Goal: Check status: Check status

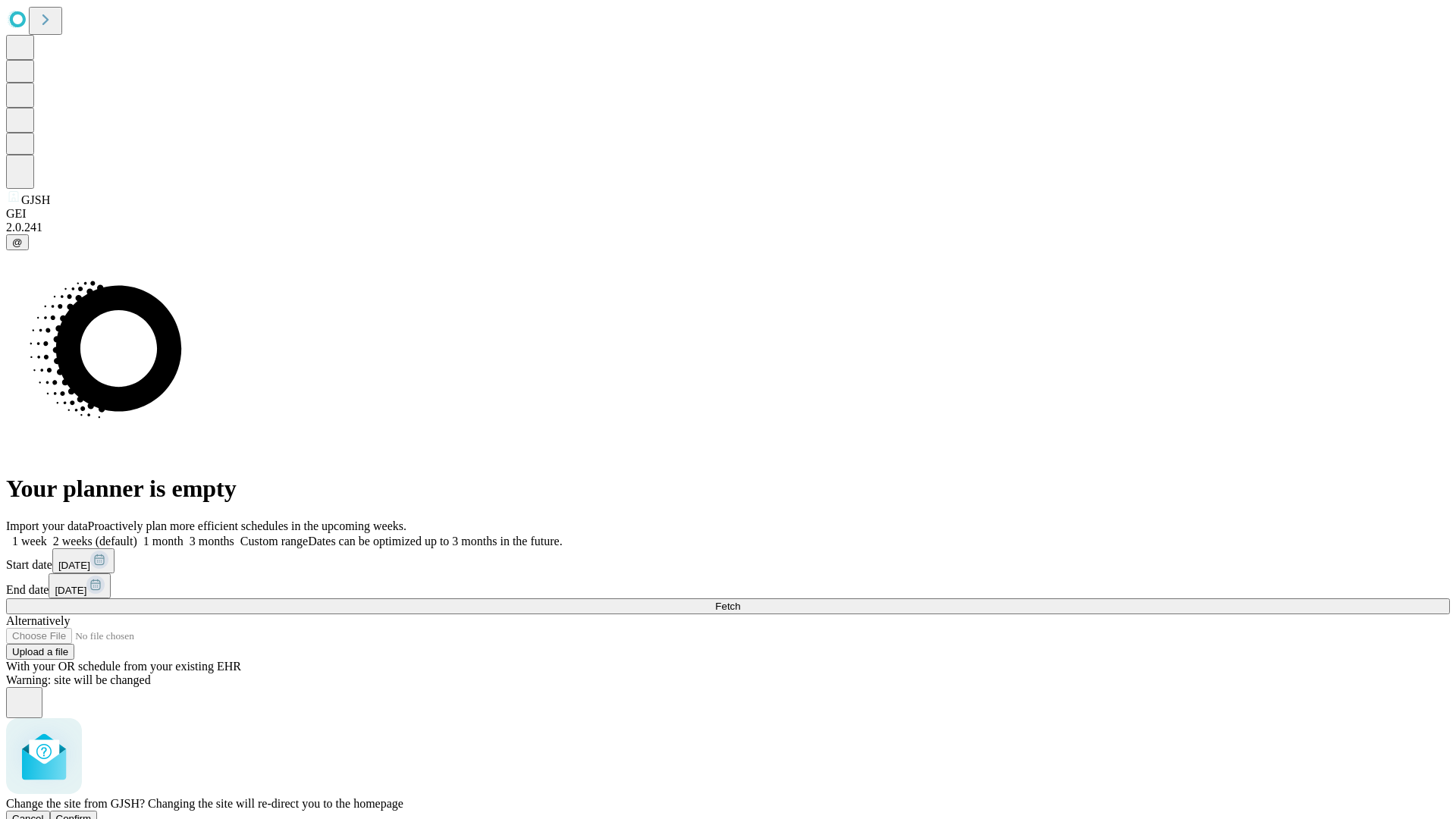
click at [92, 813] on span "Confirm" at bounding box center [74, 818] width 36 height 12
click at [137, 535] on label "2 weeks (default)" at bounding box center [92, 541] width 90 height 13
click at [740, 601] on span "Fetch" at bounding box center [728, 606] width 25 height 12
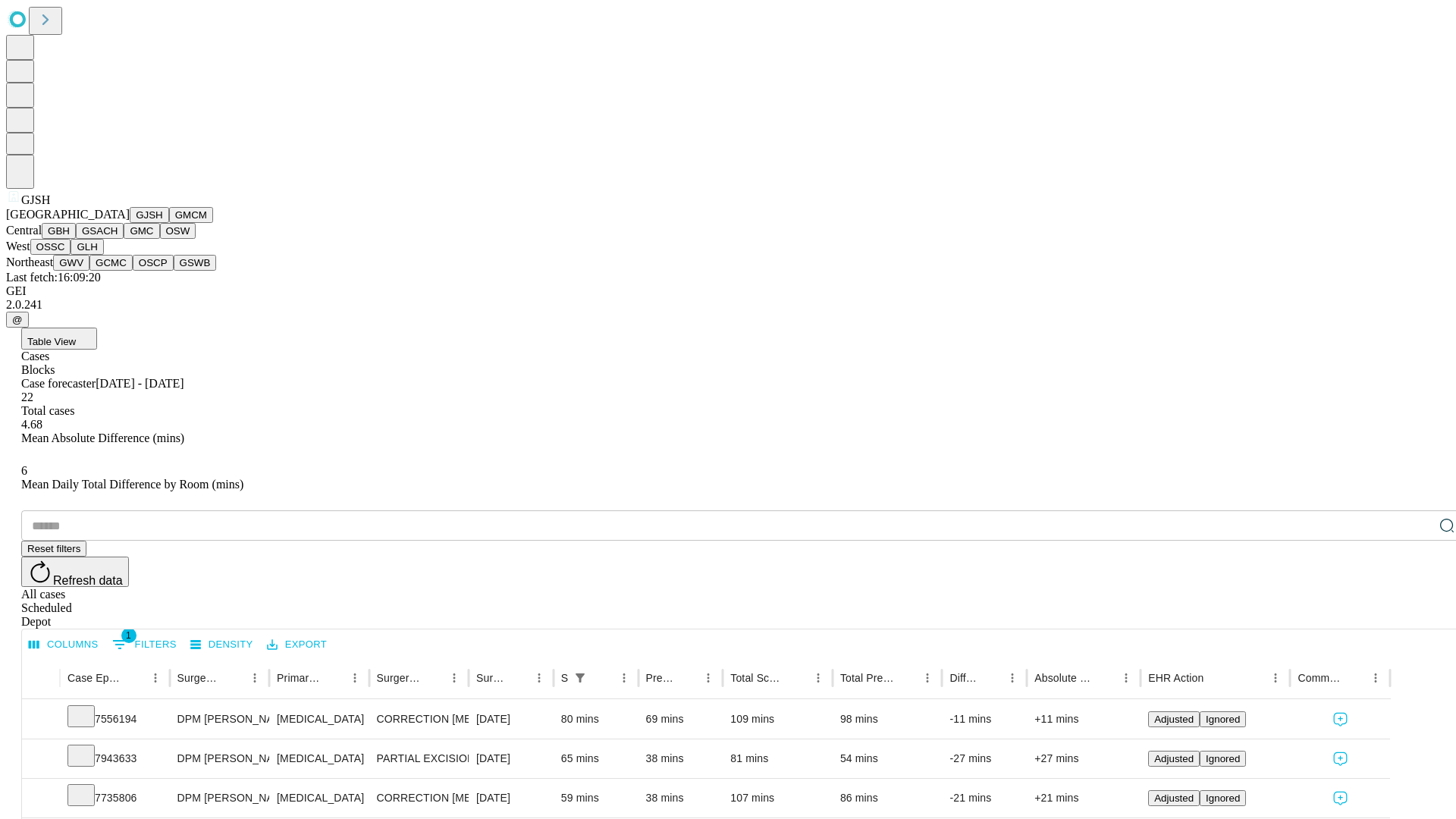
click at [169, 223] on button "GMCM" at bounding box center [191, 215] width 44 height 16
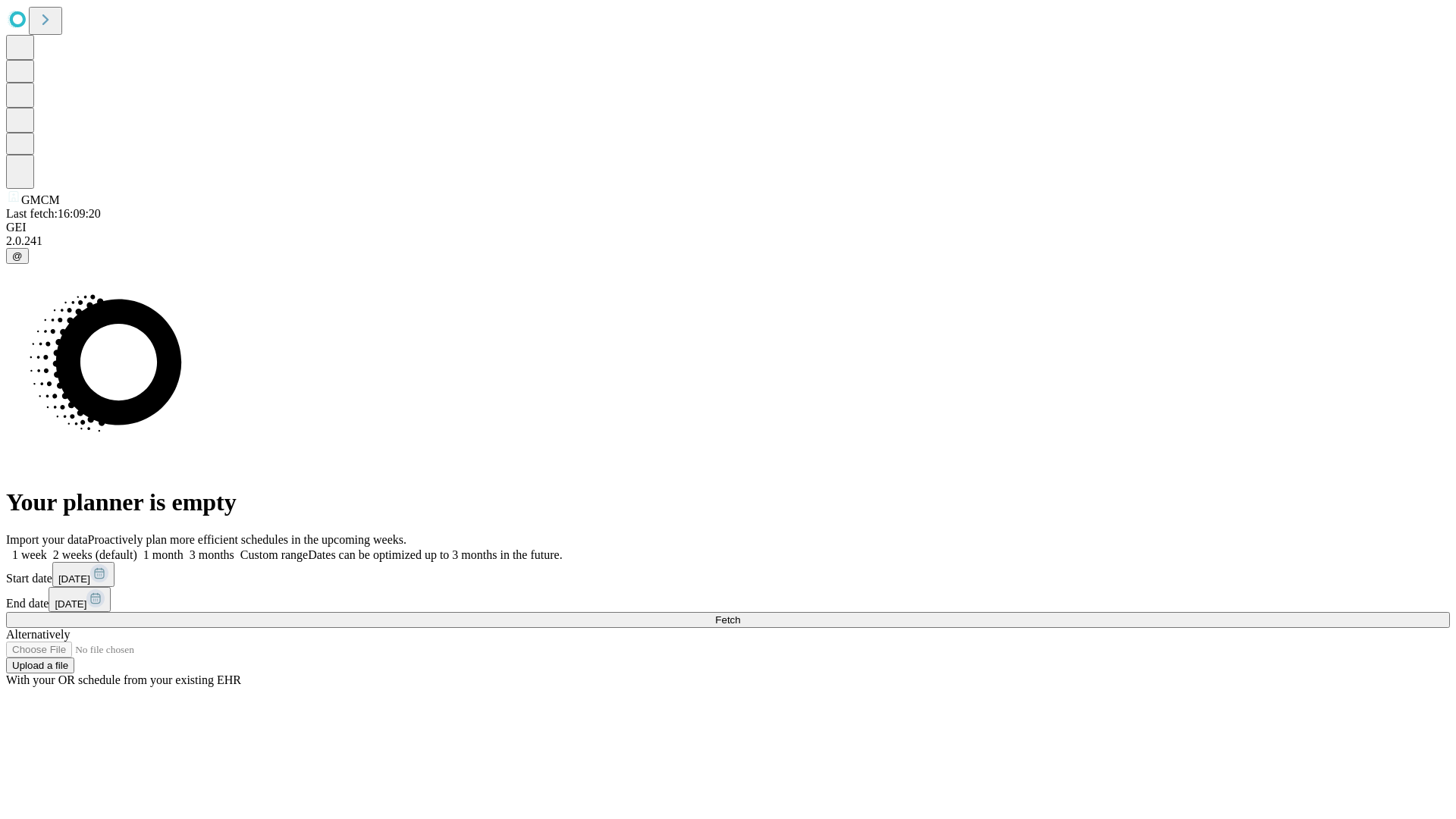
click at [740, 614] on span "Fetch" at bounding box center [728, 620] width 25 height 12
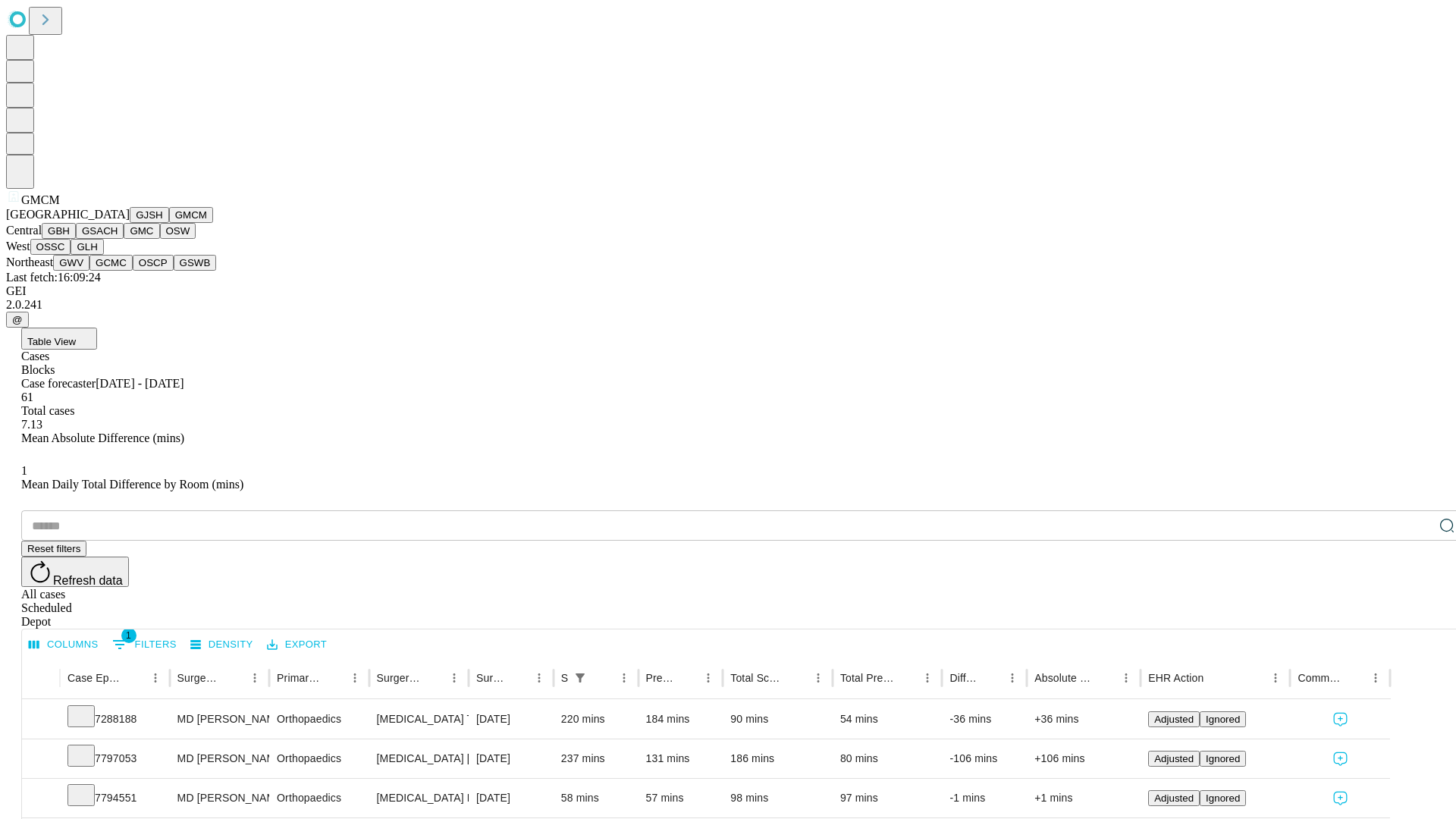
click at [76, 239] on button "GBH" at bounding box center [59, 231] width 34 height 16
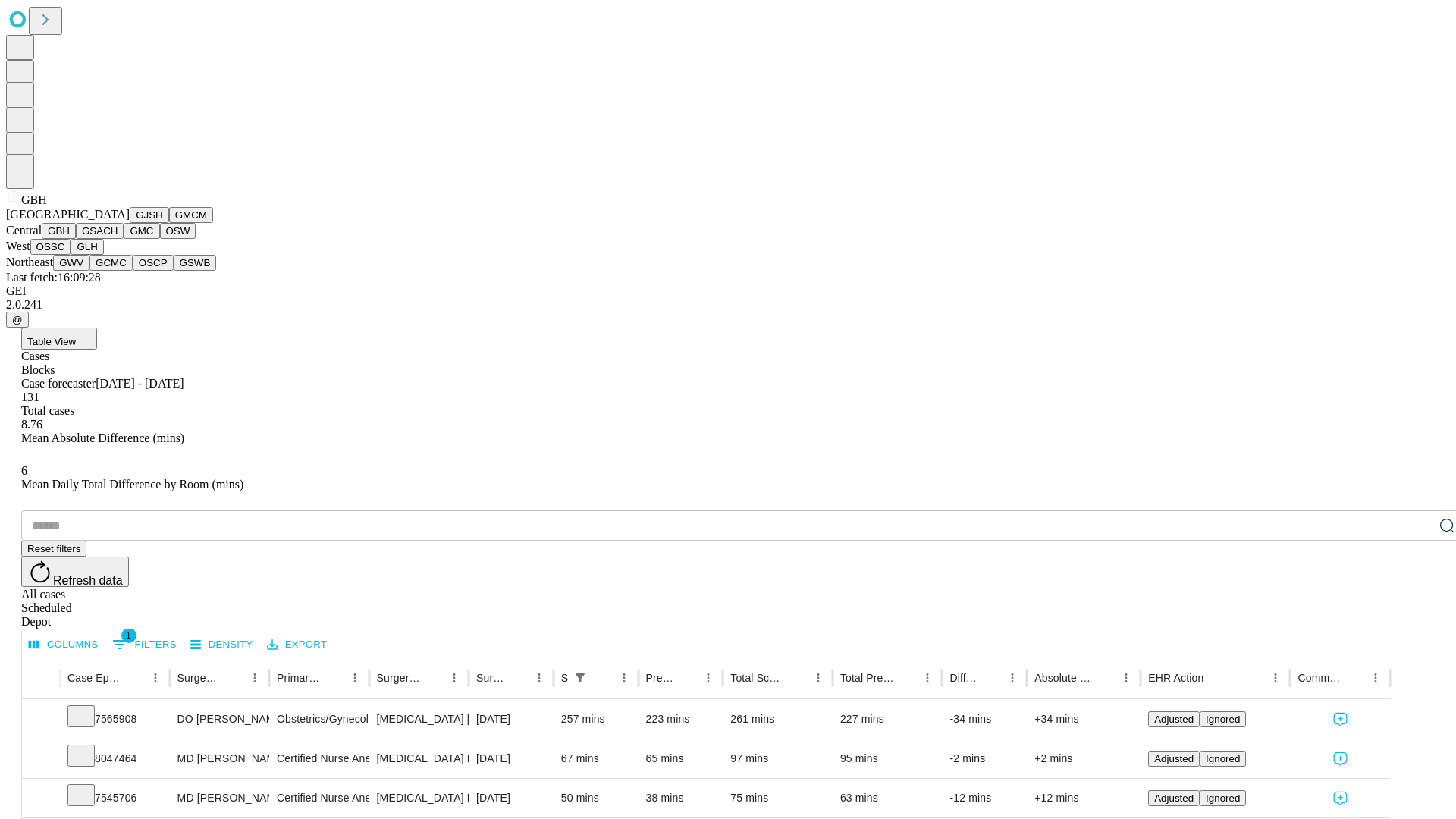
click at [117, 239] on button "GSACH" at bounding box center [100, 231] width 48 height 16
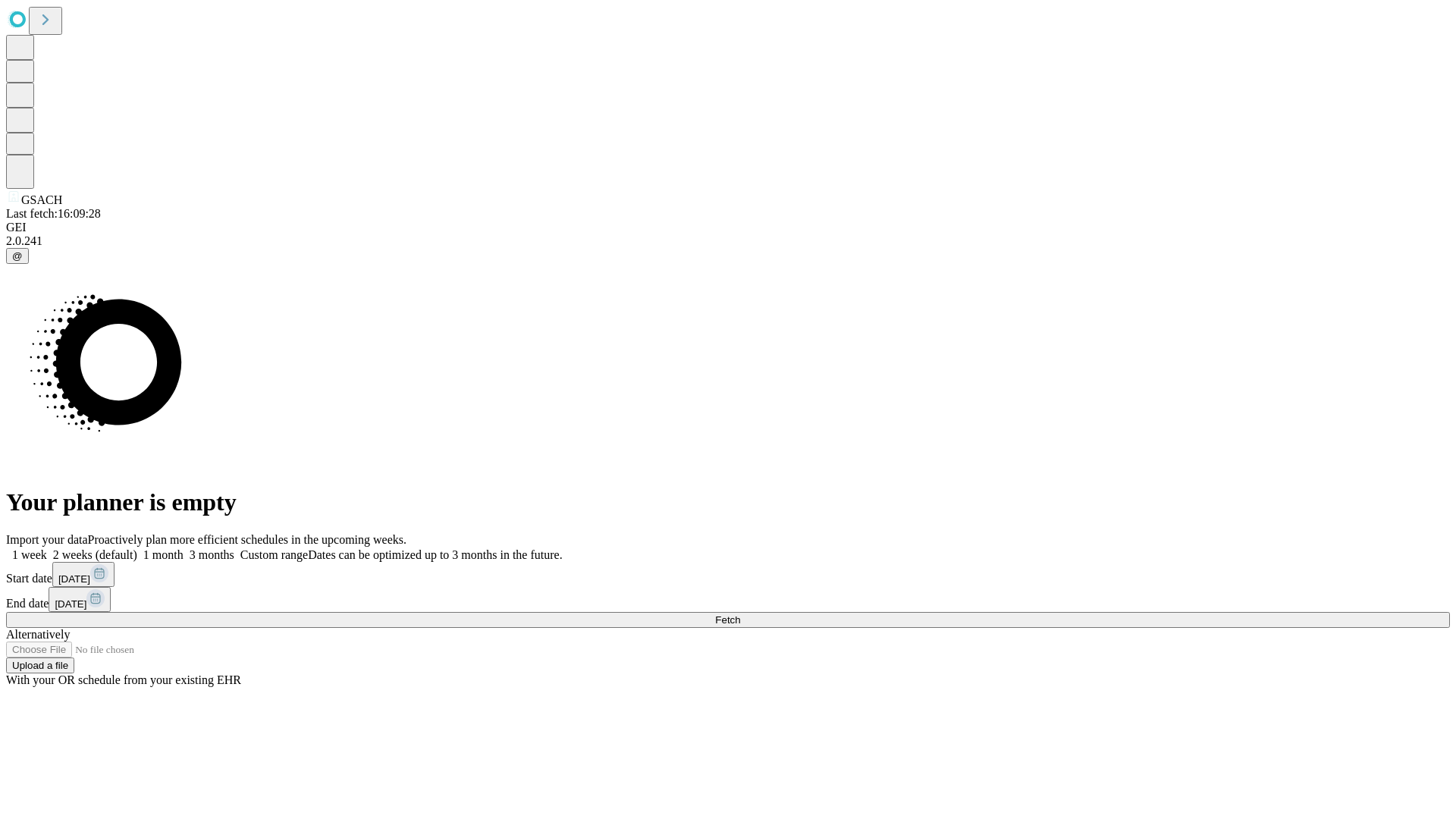
click at [137, 548] on label "2 weeks (default)" at bounding box center [92, 554] width 90 height 13
click at [740, 614] on span "Fetch" at bounding box center [728, 620] width 25 height 12
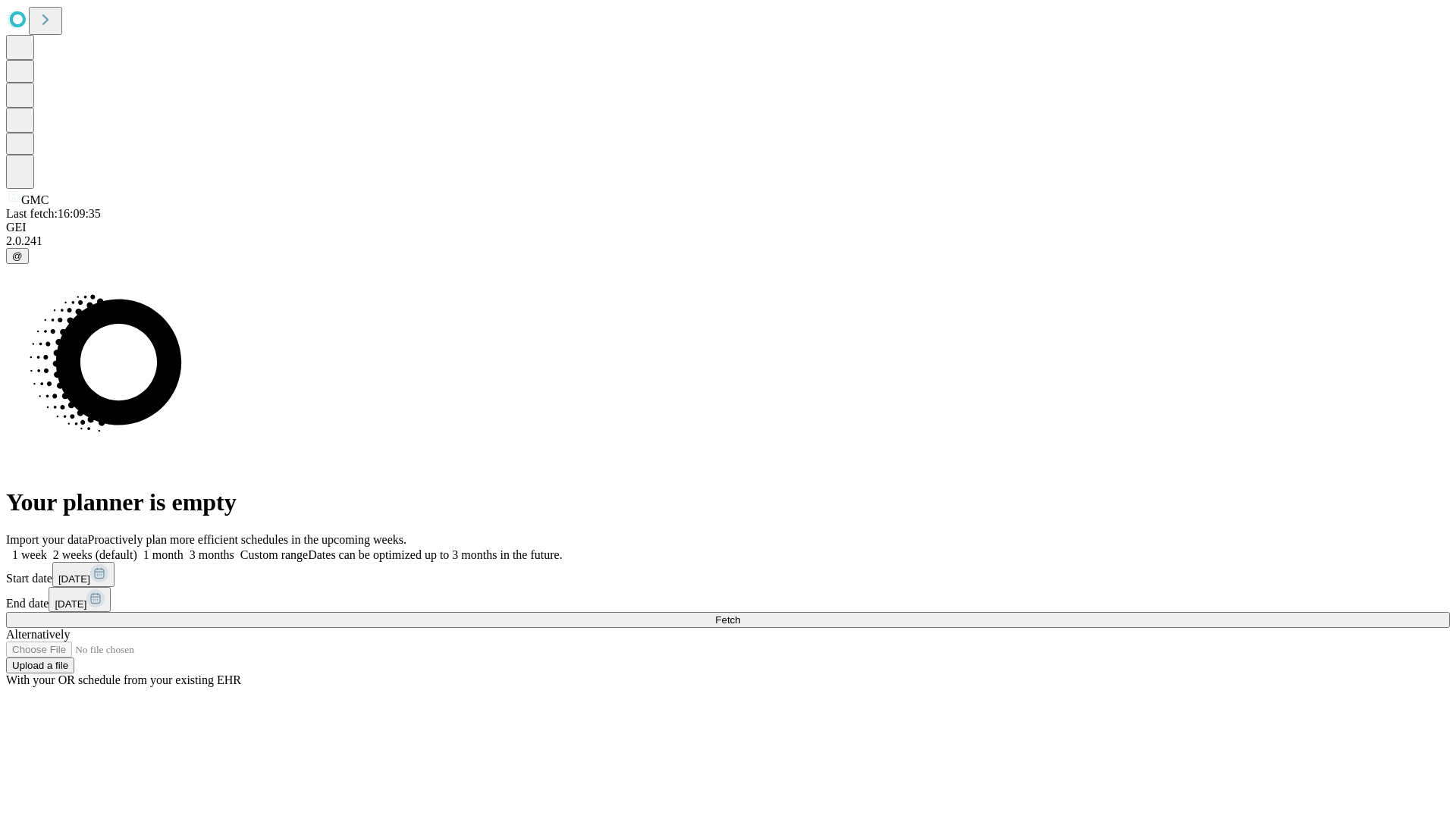
click at [137, 548] on label "2 weeks (default)" at bounding box center [92, 554] width 90 height 13
click at [740, 614] on span "Fetch" at bounding box center [728, 620] width 25 height 12
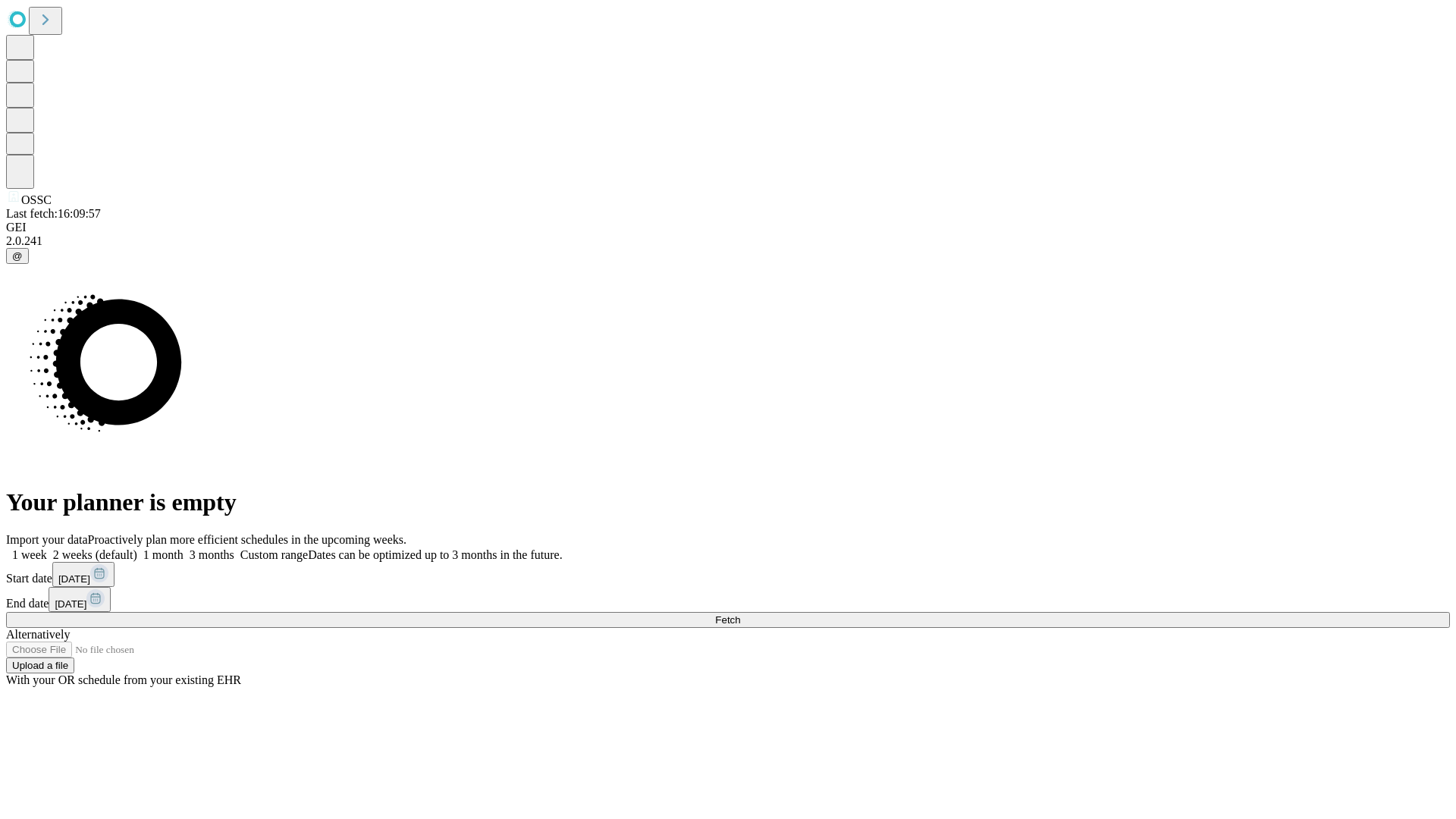
click at [137, 548] on label "2 weeks (default)" at bounding box center [92, 554] width 90 height 13
click at [740, 614] on span "Fetch" at bounding box center [728, 620] width 25 height 12
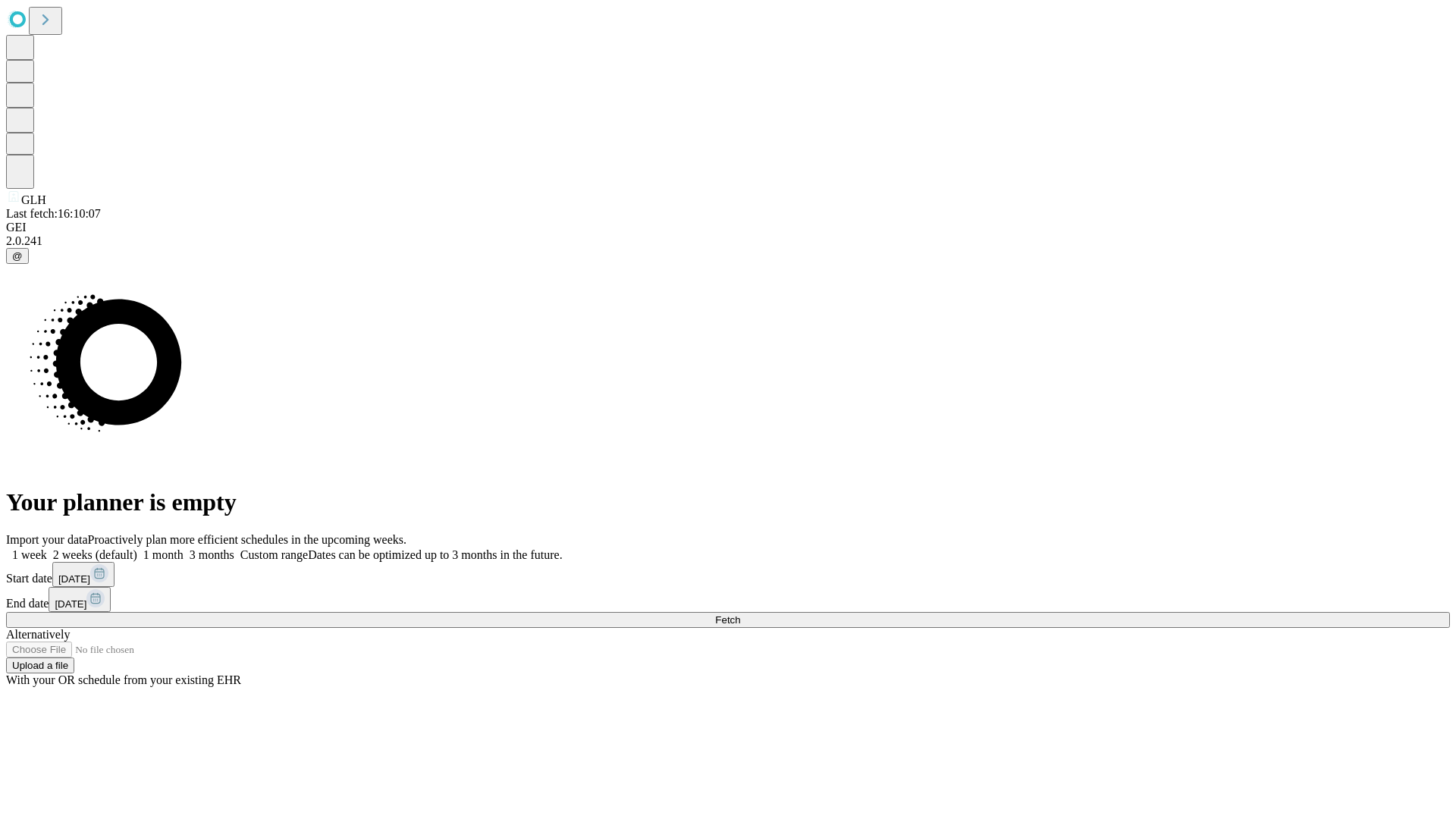
click at [740, 614] on span "Fetch" at bounding box center [728, 620] width 25 height 12
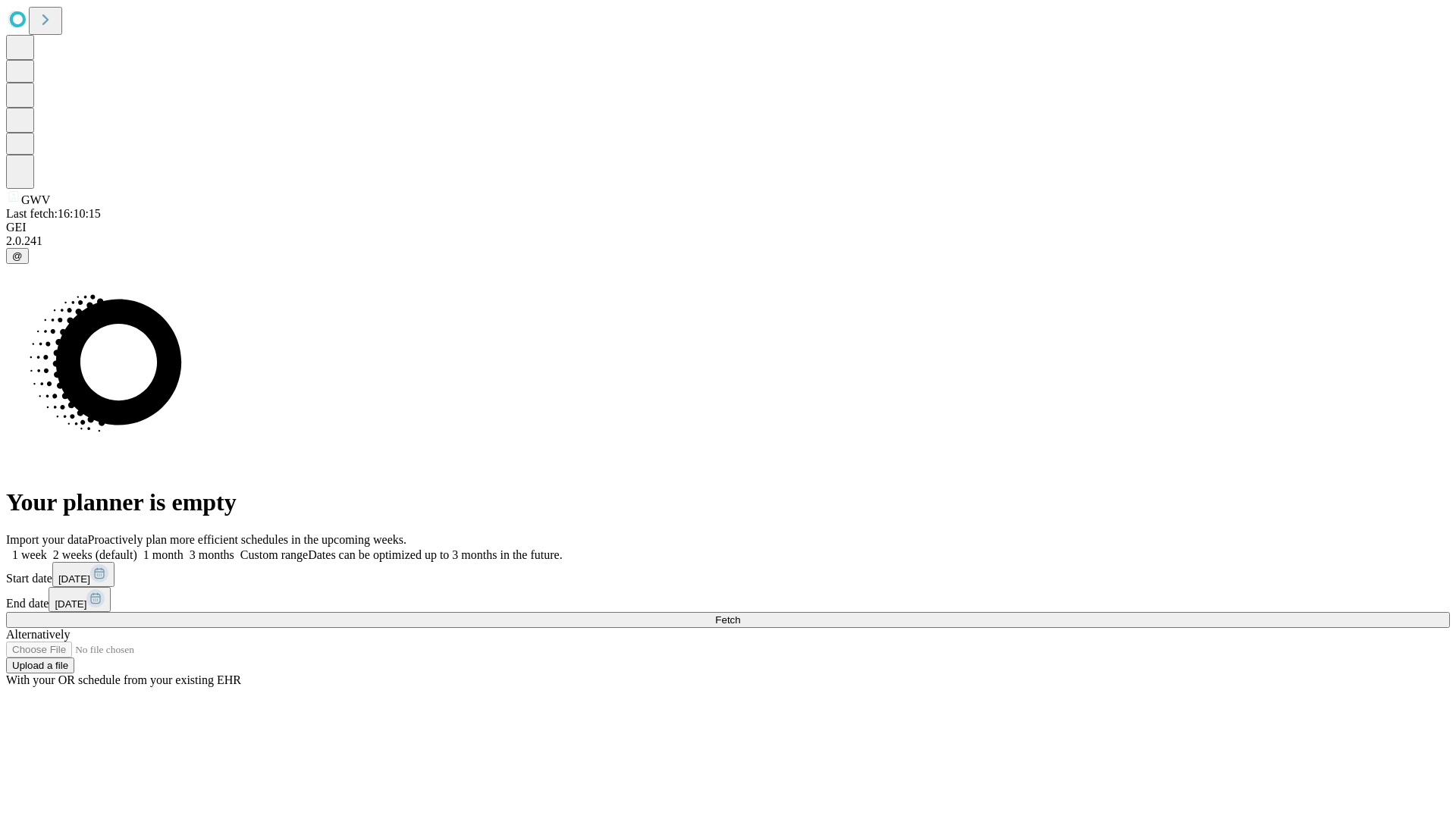
click at [137, 548] on label "2 weeks (default)" at bounding box center [92, 554] width 90 height 13
click at [740, 614] on span "Fetch" at bounding box center [728, 620] width 25 height 12
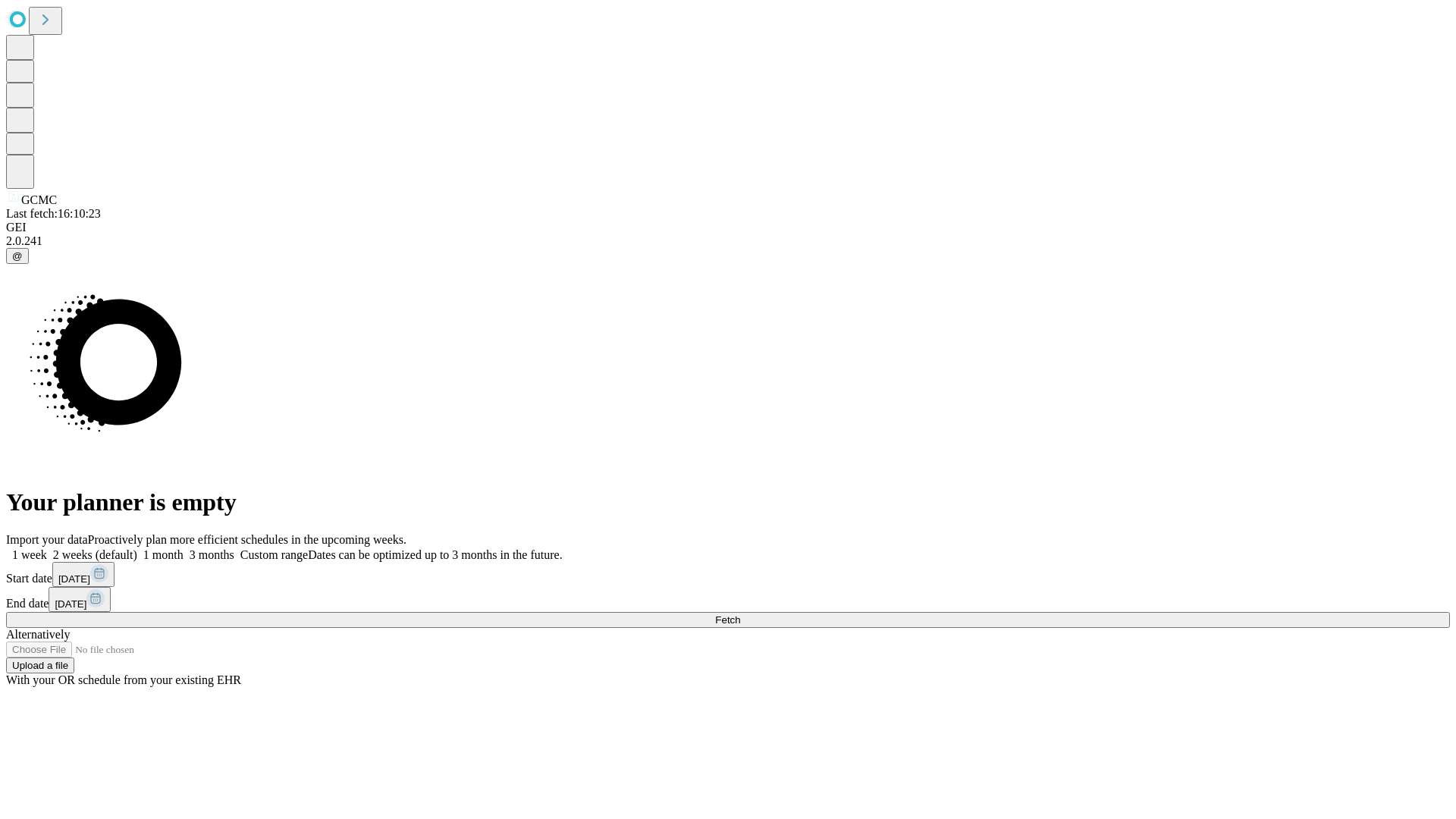
click at [740, 614] on span "Fetch" at bounding box center [728, 620] width 25 height 12
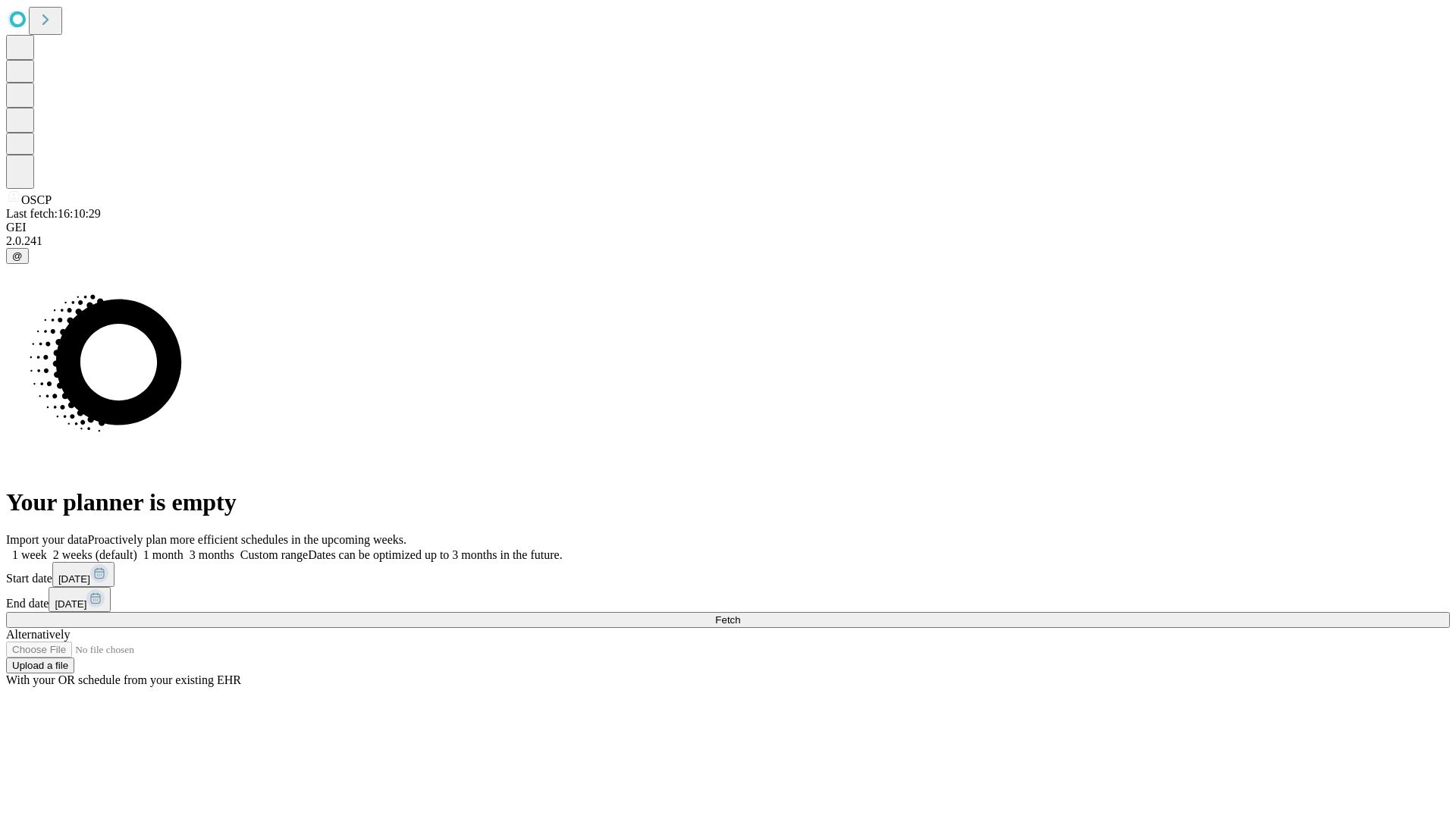
click at [137, 548] on label "2 weeks (default)" at bounding box center [92, 554] width 90 height 13
click at [740, 614] on span "Fetch" at bounding box center [728, 620] width 25 height 12
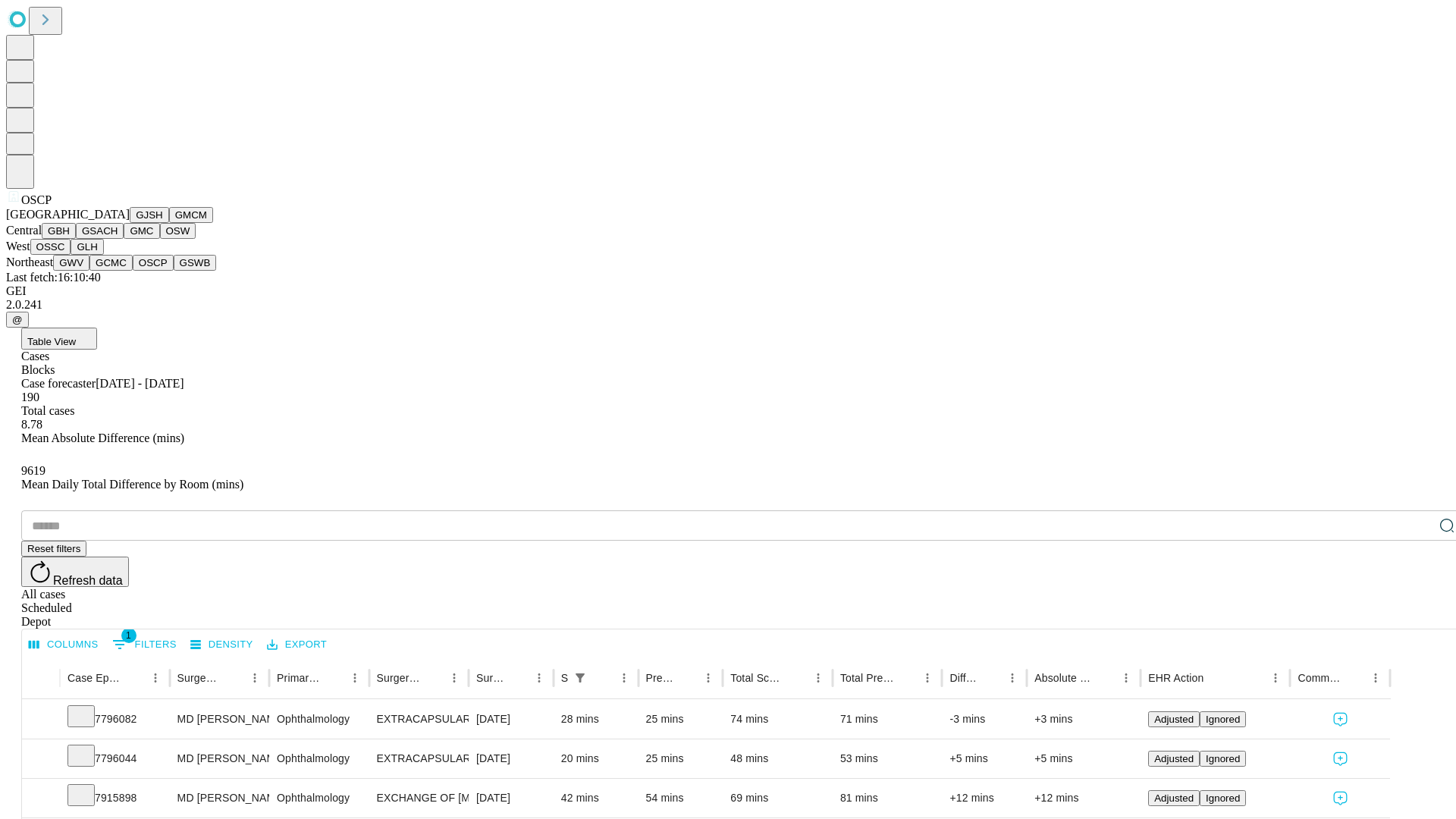
click at [174, 271] on button "GSWB" at bounding box center [195, 262] width 43 height 16
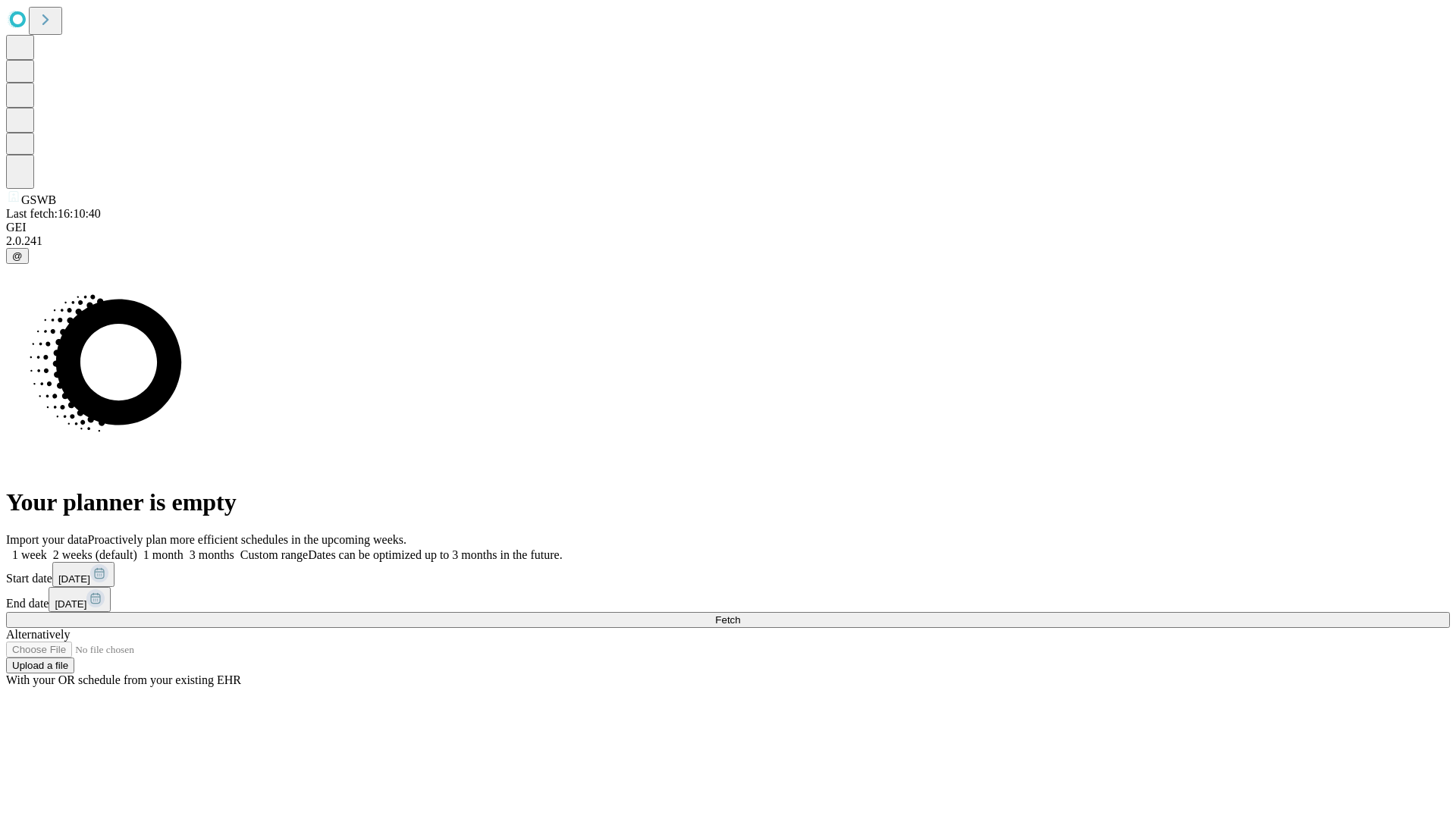
click at [740, 614] on span "Fetch" at bounding box center [728, 620] width 25 height 12
